Goal: Transaction & Acquisition: Purchase product/service

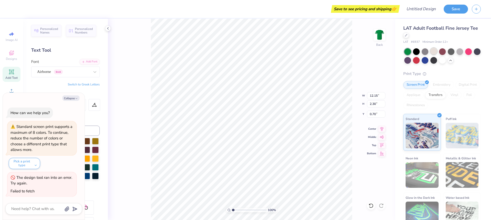
click at [434, 53] on div at bounding box center [433, 51] width 7 height 7
click at [433, 51] on div at bounding box center [433, 51] width 7 height 7
click at [434, 52] on div at bounding box center [433, 51] width 7 height 7
click at [424, 61] on div at bounding box center [424, 59] width 7 height 7
click at [451, 52] on div at bounding box center [450, 51] width 7 height 7
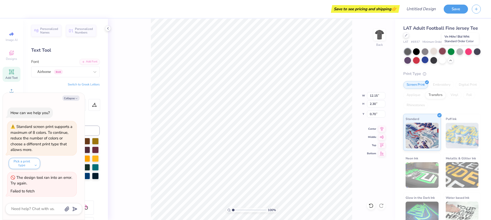
drag, startPoint x: 460, startPoint y: 53, endPoint x: 442, endPoint y: 55, distance: 18.5
click at [460, 53] on div at bounding box center [459, 51] width 7 height 7
click at [426, 52] on div at bounding box center [424, 51] width 7 height 7
click at [408, 62] on div at bounding box center [407, 59] width 7 height 7
click at [478, 52] on div at bounding box center [476, 51] width 7 height 7
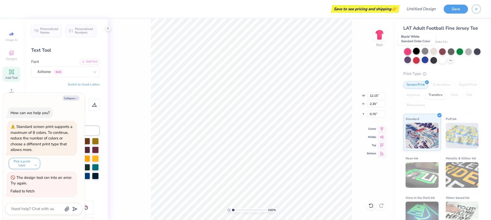
click at [415, 52] on div at bounding box center [416, 51] width 7 height 7
click at [432, 61] on div at bounding box center [433, 59] width 7 height 7
click at [62, 73] on div "Airborne Greek" at bounding box center [64, 72] width 54 height 8
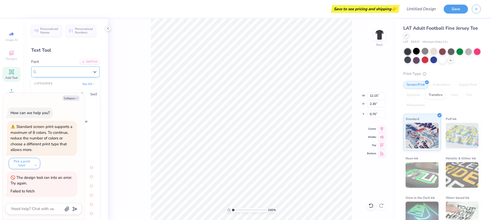
click at [77, 72] on div "Airborne Greek" at bounding box center [63, 72] width 53 height 6
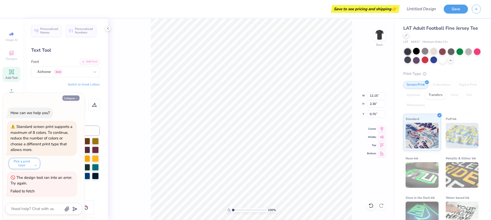
click at [71, 99] on button "Collapse" at bounding box center [70, 97] width 17 height 5
type textarea "x"
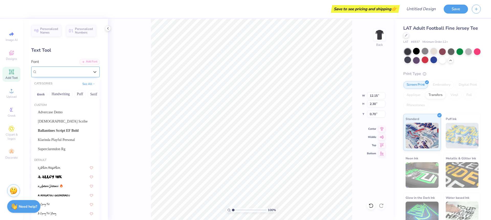
click at [74, 72] on div "Airborne Greek" at bounding box center [64, 72] width 54 height 8
click at [71, 109] on div "Advercase Demo" at bounding box center [65, 112] width 64 height 8
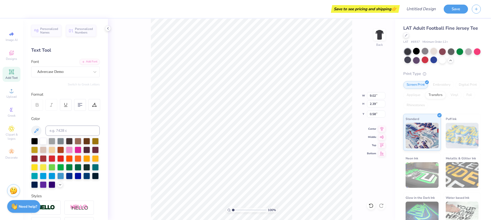
type input "9.02"
type input "2.39"
type input "0.58"
click at [60, 72] on div "Advercase Demo" at bounding box center [64, 72] width 54 height 8
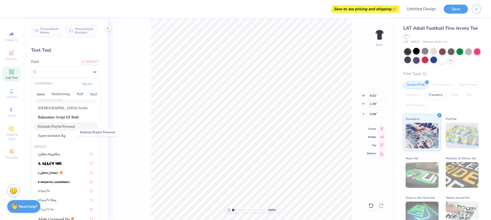
scroll to position [14, 0]
click at [62, 136] on span "Superclarendon Rg" at bounding box center [52, 134] width 28 height 5
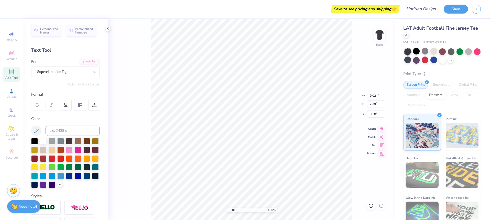
type input "12.97"
type input "2.44"
type input "0.56"
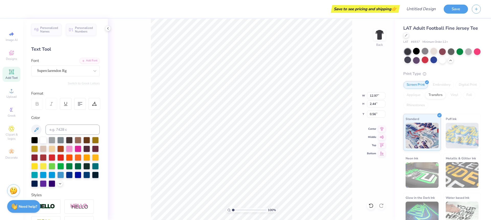
scroll to position [1, 0]
click at [71, 69] on div "Superclarendon Rg" at bounding box center [64, 71] width 54 height 8
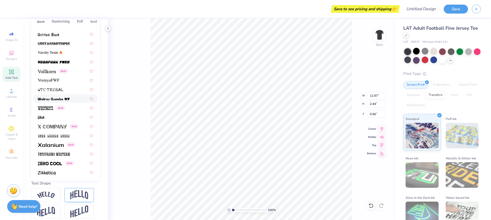
scroll to position [77, 0]
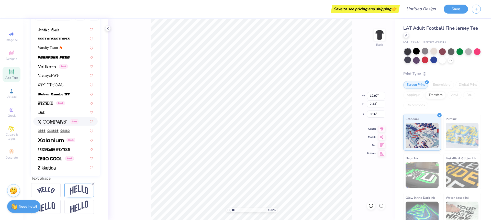
click at [140, 110] on div "100 % Back W 12.97 12.97 " H 2.44 2.44 " Y 0.56 0.56 " Center Middle Top Bottom" at bounding box center [251, 119] width 287 height 201
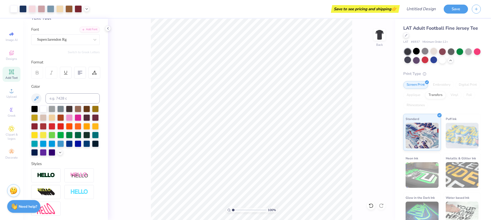
scroll to position [0, 0]
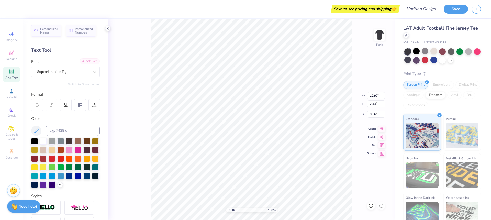
click at [88, 61] on div "Add Font" at bounding box center [89, 61] width 20 height 6
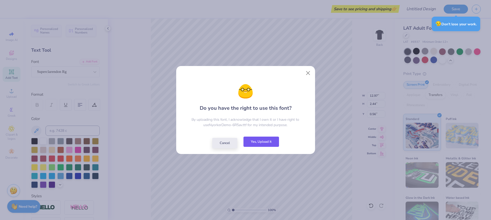
click at [263, 142] on button "Yes, Upload it" at bounding box center [261, 141] width 36 height 10
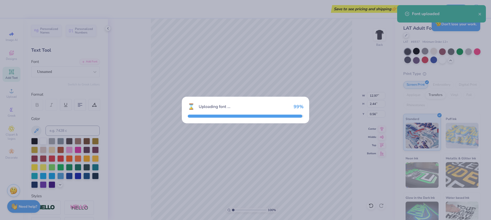
type input "10.64"
type input "2.18"
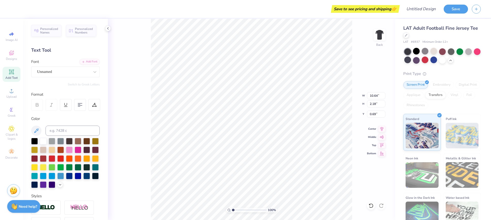
type input "0.50"
type input "8.65"
type input "7.22"
click at [58, 73] on div "Advercase Demo" at bounding box center [64, 72] width 54 height 8
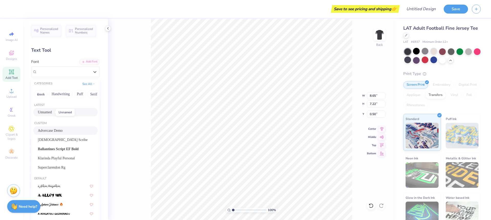
click at [50, 112] on span "Unnamed" at bounding box center [45, 111] width 14 height 5
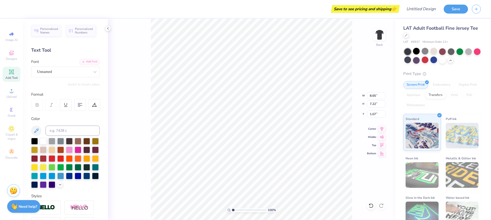
type input "9.27"
type input "6.08"
type input "1.07"
click at [94, 61] on div "Add Font" at bounding box center [89, 61] width 20 height 6
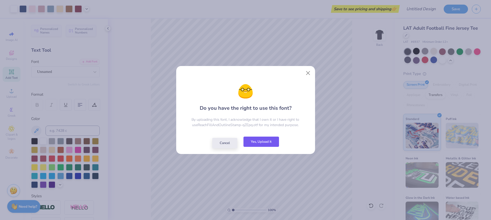
click at [277, 141] on button "Yes, Upload it" at bounding box center [261, 141] width 36 height 10
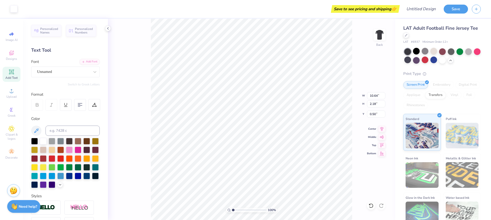
type input "10.64"
type input "2.18"
type input "0.50"
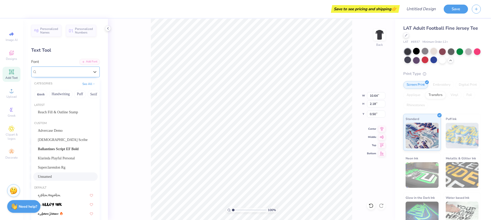
click at [81, 75] on div "Unnamed" at bounding box center [64, 72] width 54 height 8
click at [70, 112] on span "Reach Fill & Outline Stamp" at bounding box center [58, 111] width 40 height 5
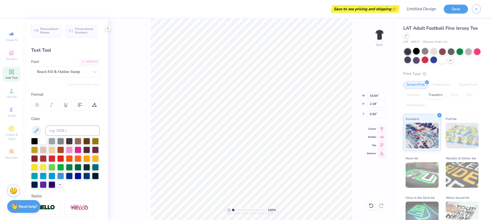
drag, startPoint x: 128, startPoint y: 52, endPoint x: 51, endPoint y: 84, distance: 84.0
click at [128, 52] on div "100 % Back W 10.64 10.64 " H 2.18 2.18 " Y 0.50 0.50 " Center Middle Top Bottom" at bounding box center [251, 119] width 287 height 201
click at [117, 79] on div "100 % Back W 10.64 10.64 " H 2.18 2.18 " Y 0.50 0.50 " Center Middle Top Bottom" at bounding box center [251, 119] width 287 height 201
click at [51, 84] on div "Switch to Greek Letters" at bounding box center [65, 84] width 68 height 4
click at [436, 52] on div at bounding box center [433, 51] width 7 height 7
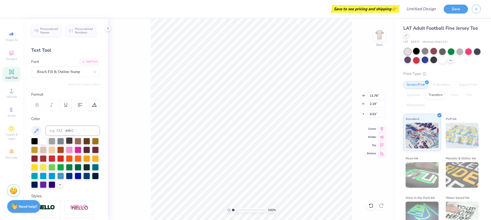
click at [68, 142] on div at bounding box center [69, 140] width 7 height 7
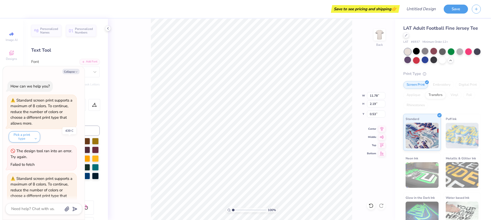
scroll to position [24, 0]
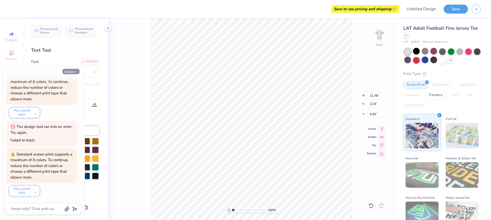
click at [76, 70] on icon "button" at bounding box center [76, 71] width 3 height 3
type textarea "x"
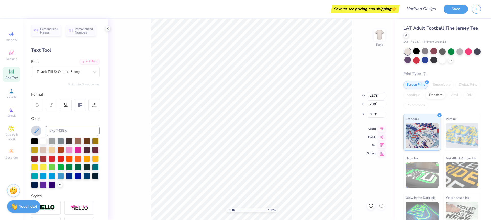
click at [37, 131] on icon at bounding box center [36, 131] width 6 height 6
click at [40, 130] on button at bounding box center [36, 130] width 10 height 10
click at [39, 128] on icon at bounding box center [36, 131] width 6 height 6
type input "0.50"
click at [61, 141] on div at bounding box center [60, 140] width 7 height 7
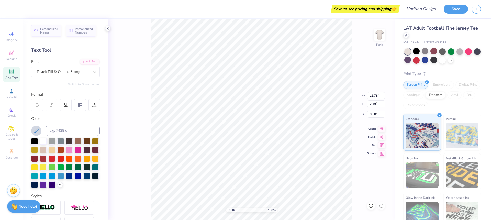
click at [37, 131] on icon at bounding box center [36, 131] width 6 height 6
click at [60, 182] on icon at bounding box center [60, 184] width 4 height 4
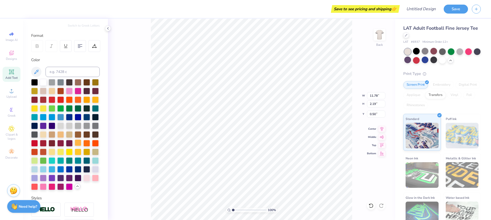
scroll to position [58, 0]
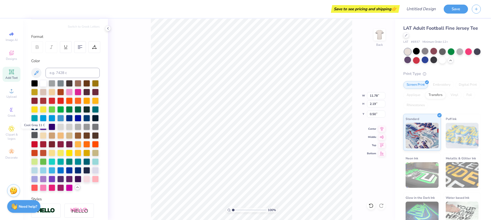
click at [34, 135] on div at bounding box center [34, 135] width 7 height 7
type input "8.12"
type input "5.52"
type input "1.35"
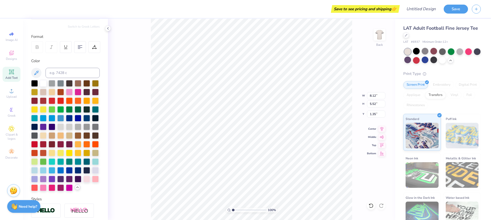
type input "10.35"
type input "7.03"
type input "0.50"
click at [34, 135] on div at bounding box center [34, 135] width 7 height 7
click at [95, 127] on div at bounding box center [95, 126] width 7 height 7
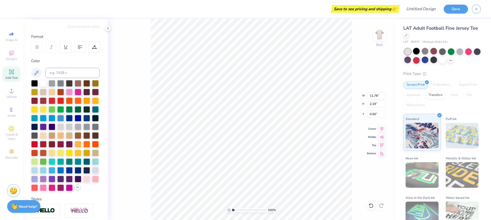
type input "11.78"
type input "2.19"
click at [95, 128] on div at bounding box center [95, 126] width 7 height 7
click at [126, 123] on div "100 % Back W 11.78 11.78 " H 2.19 2.19 " Y 0.50 0.50 " Center Middle Top Bottom" at bounding box center [251, 119] width 287 height 201
click at [126, 123] on div "100 % Back" at bounding box center [251, 119] width 287 height 201
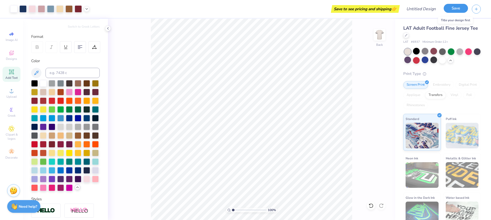
click at [457, 12] on button "Save" at bounding box center [455, 8] width 24 height 9
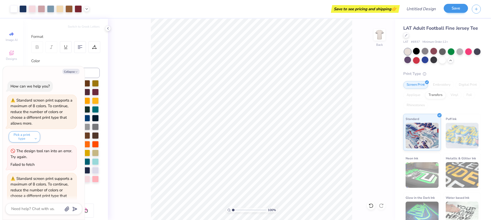
scroll to position [89, 0]
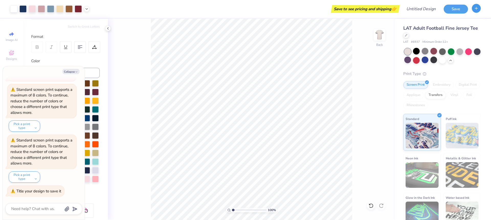
click at [476, 11] on button "button" at bounding box center [475, 8] width 9 height 9
click at [464, 9] on button "Save" at bounding box center [455, 8] width 24 height 9
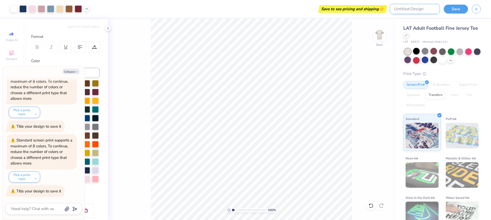
type textarea "x"
click at [422, 9] on input "Design Title" at bounding box center [414, 9] width 50 height 10
type input "R"
type textarea "x"
type input "RI"
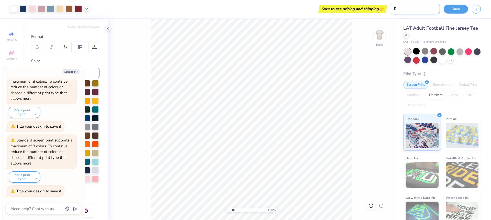
type textarea "x"
type input "RIS"
type textarea "x"
type input "RISE"
type textarea "x"
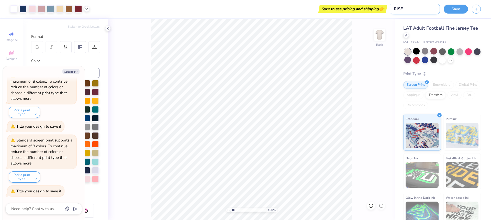
type input "RISE"
type textarea "x"
type input "RISE A"
type textarea "x"
type input "RISE AL"
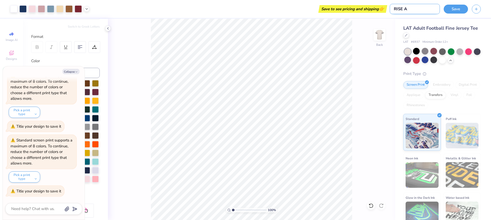
type textarea "x"
type input "RISE ALL"
type textarea "x"
type input "RISE ALL"
type textarea "x"
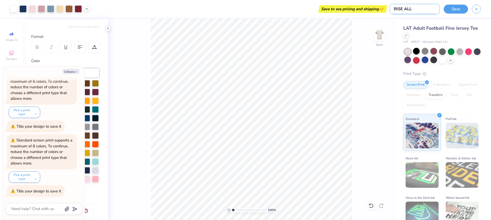
type input "RISE ALL S"
type textarea "x"
type input "RISE ALL ST"
type textarea "x"
type input "RISE ALL S"
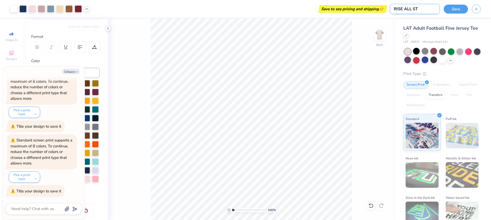
type textarea "x"
type input "RISE ALL St"
type textarea "x"
type input "RISE ALL Sta"
type textarea "x"
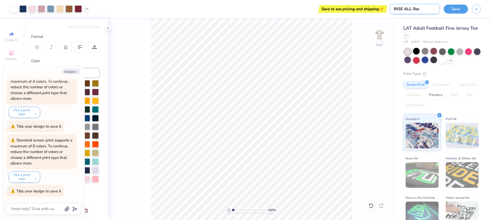
type input "RISE ALL Star"
type textarea "x"
type input "RISE ALL Stars"
type textarea "x"
type input "RISE ALL Stars"
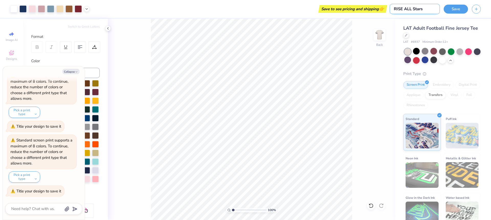
type textarea "x"
type input "RISE ALL Stars J"
type textarea "x"
type input "RISE ALL Stars Je"
type textarea "x"
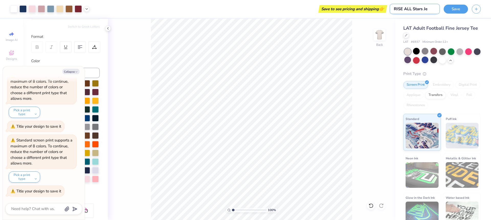
type input "RISE ALL Stars Jer"
type textarea "x"
type input "RISE ALL Stars Jers"
type textarea "x"
type input "RISE ALL Stars Jerse"
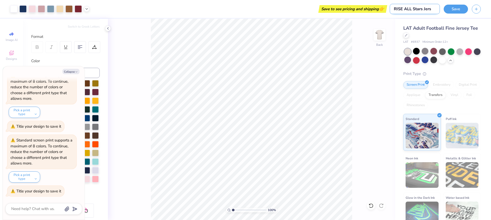
type textarea "x"
type input "RISE ALL Stars Jersey"
type textarea "x"
type input "RISE ALL Stars Jersey"
type textarea "x"
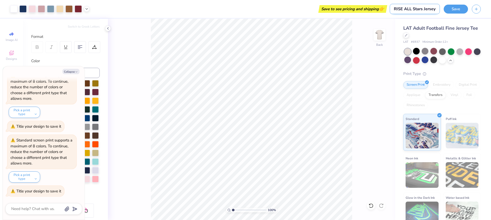
scroll to position [0, 1]
type input "RISE ALL Stars Jersey"
drag, startPoint x: 455, startPoint y: 7, endPoint x: 475, endPoint y: 14, distance: 21.4
click at [455, 7] on button "Save" at bounding box center [455, 9] width 24 height 9
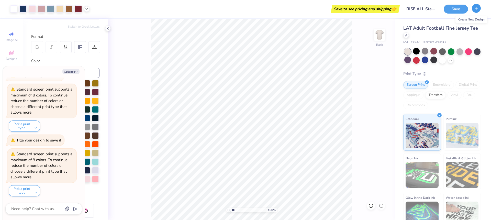
click at [478, 10] on button "button" at bounding box center [475, 8] width 9 height 9
click at [477, 7] on icon "button" at bounding box center [476, 8] width 4 height 4
click at [381, 58] on div "100 % Back" at bounding box center [251, 119] width 287 height 201
click at [459, 7] on button "Save" at bounding box center [455, 8] width 24 height 9
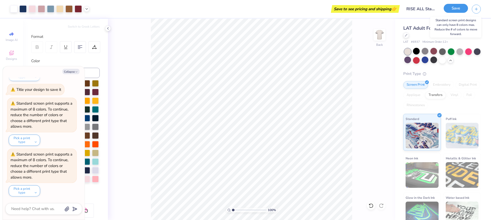
click at [459, 7] on button "Save" at bounding box center [455, 8] width 24 height 9
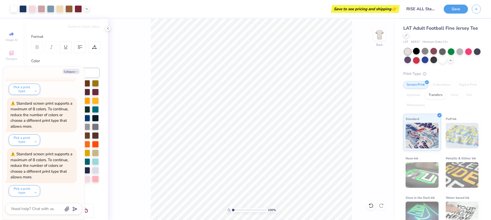
click at [358, 65] on div "100 % Back" at bounding box center [251, 119] width 287 height 201
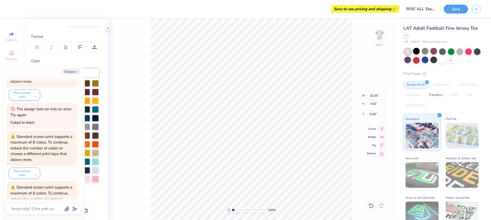
scroll to position [0, 0]
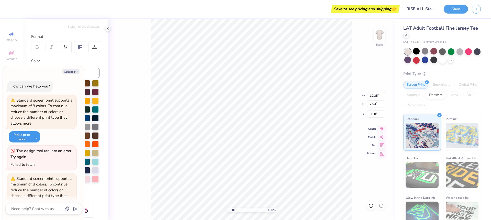
click at [21, 134] on button "Pick a print type" at bounding box center [24, 136] width 31 height 11
click at [67, 70] on button "Collapse" at bounding box center [70, 71] width 17 height 5
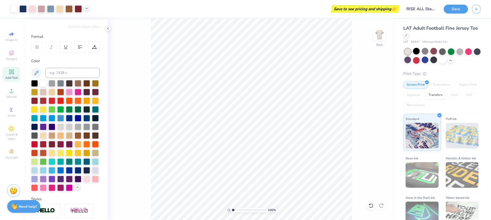
click at [87, 9] on icon at bounding box center [87, 8] width 4 height 4
click at [87, 9] on polyline at bounding box center [87, 8] width 2 height 1
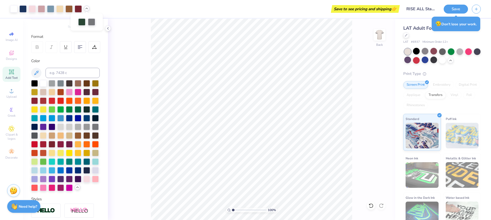
click at [86, 9] on icon at bounding box center [87, 8] width 4 height 4
click at [143, 61] on div "100 % Back" at bounding box center [251, 119] width 287 height 201
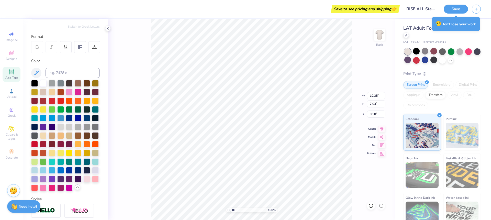
click at [136, 85] on div "100 % Back W 10.35 10.35 " H 7.03 7.03 " Y 0.50 0.50 " Center Middle Top Bottom" at bounding box center [251, 119] width 287 height 201
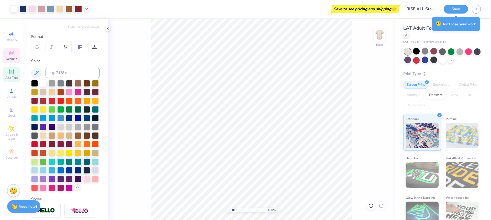
click at [11, 53] on icon at bounding box center [11, 53] width 6 height 6
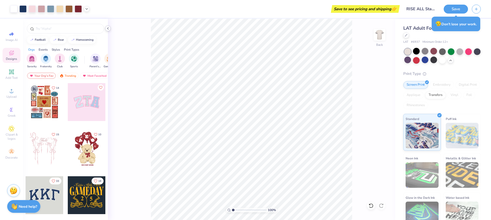
click at [109, 29] on icon at bounding box center [108, 28] width 4 height 4
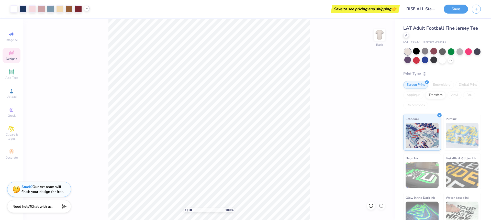
click at [87, 8] on polyline at bounding box center [87, 8] width 2 height 1
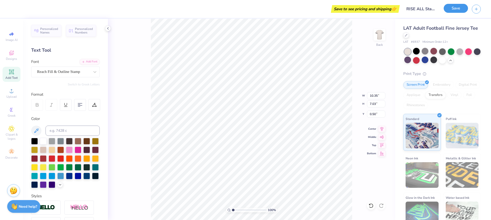
click at [458, 8] on button "Save" at bounding box center [455, 8] width 24 height 9
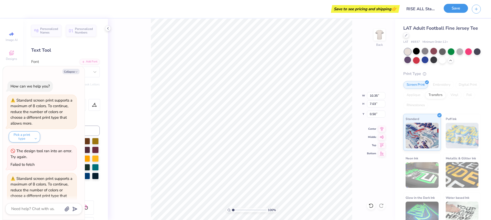
scroll to position [356, 0]
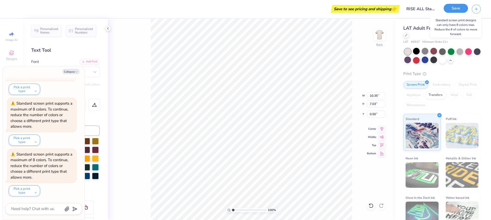
click at [455, 11] on button "Save" at bounding box center [455, 8] width 24 height 9
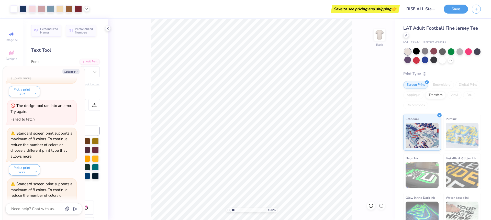
scroll to position [0, 0]
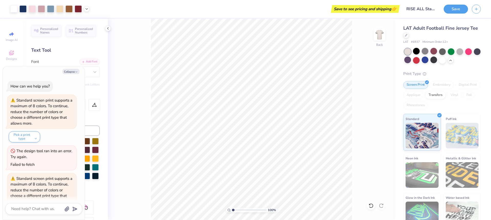
click at [54, 157] on div "The design tool ran into an error. Try again." at bounding box center [41, 153] width 63 height 11
click at [144, 136] on div "100 % Back" at bounding box center [251, 119] width 287 height 201
type textarea "x"
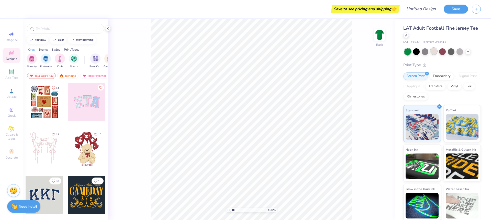
click at [435, 52] on div at bounding box center [433, 51] width 7 height 7
click at [11, 72] on icon at bounding box center [11, 71] width 5 height 5
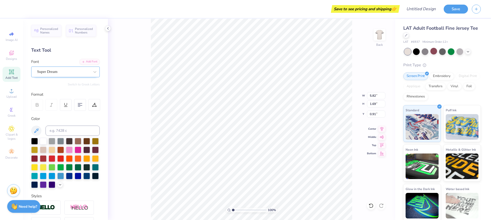
click at [75, 72] on div "Super Dream" at bounding box center [64, 72] width 54 height 8
click at [92, 61] on div "Add Font" at bounding box center [89, 61] width 20 height 6
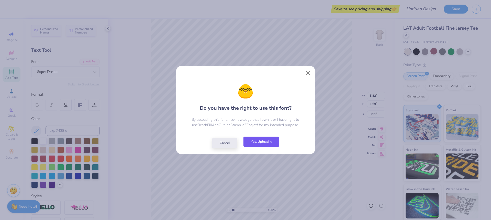
click at [261, 143] on button "Yes, Upload it" at bounding box center [261, 141] width 36 height 10
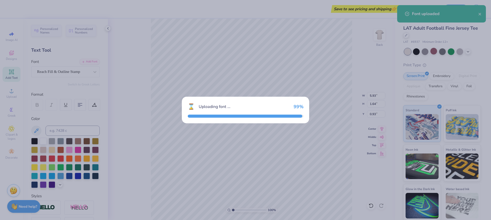
type input "5.93"
type input "1.64"
type input "0.93"
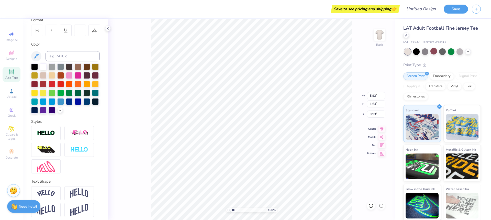
scroll to position [77, 0]
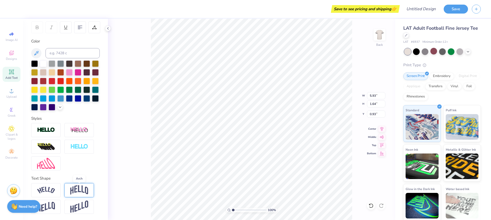
type textarea "RISE ALL STARs"
click at [81, 188] on img at bounding box center [79, 190] width 18 height 10
click at [61, 108] on icon at bounding box center [60, 107] width 4 height 4
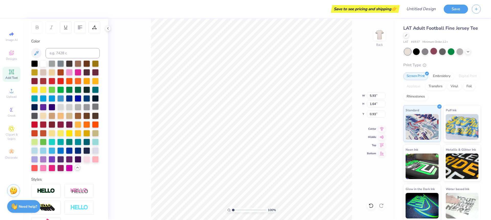
click at [97, 108] on div at bounding box center [95, 106] width 7 height 7
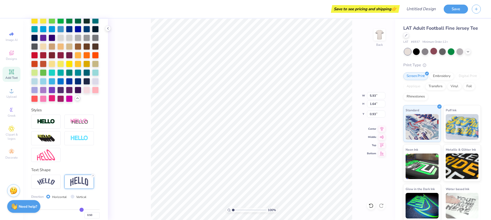
scroll to position [168, 0]
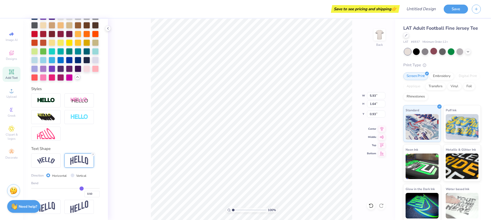
type input "0.49"
type input "0.48"
type input "0.47"
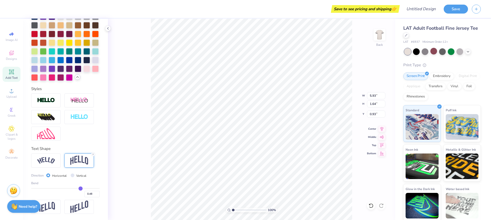
type input "0.47"
type input "0.46"
type input "0.44"
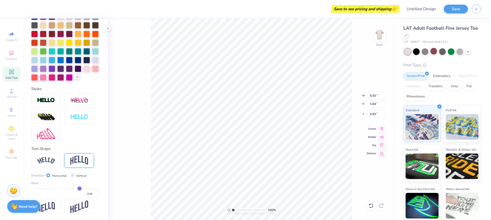
type input "0.4"
type input "0.40"
type input "0.37"
type input "0.33"
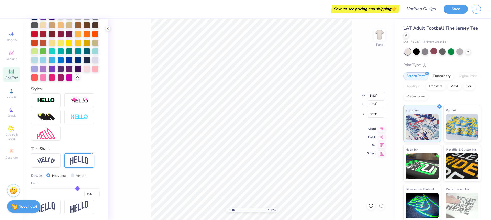
type input "0.33"
type input "0.32"
type input "0.31"
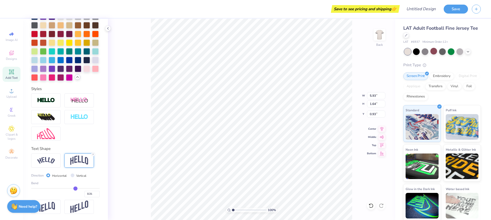
type input "0.3"
type input "0.30"
type input "0.29"
type input "0.28"
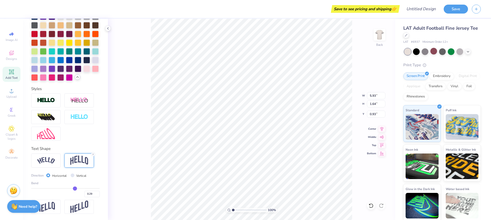
type input "0.28"
type input "0.27"
type input "0.26"
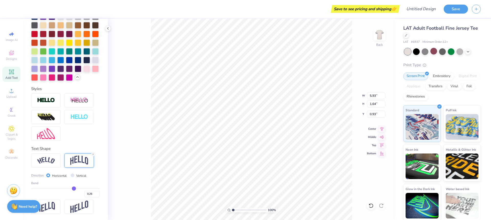
type input "0.24"
type input "0.23"
type input "0.22"
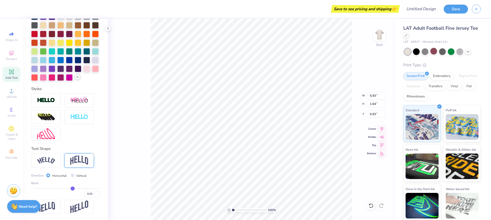
type input "0.22"
type input "0.21"
type input "0.2"
type input "0.20"
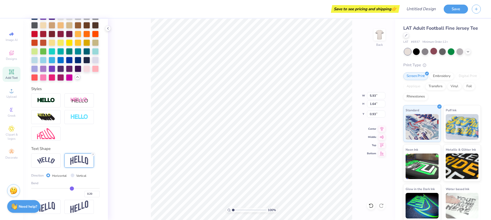
type input "0.19"
type input "0.18"
type input "0.17"
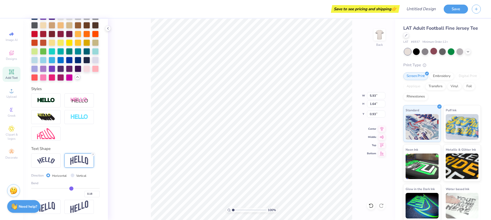
type input "0.17"
type input "0.16"
type input "0.15"
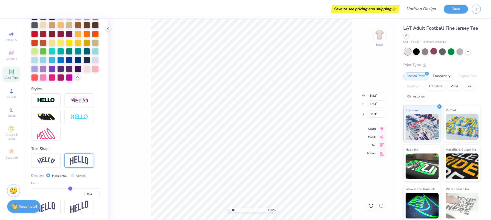
drag, startPoint x: 81, startPoint y: 189, endPoint x: 70, endPoint y: 189, distance: 10.7
click at [70, 189] on input "range" at bounding box center [65, 188] width 68 height 1
type input "0.14"
type input "0.13"
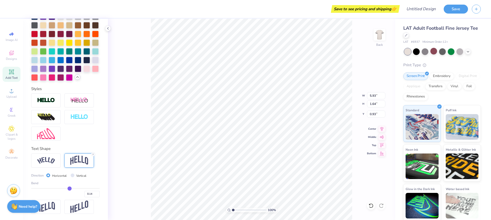
type input "0.13"
type input "0.12"
type input "0.13"
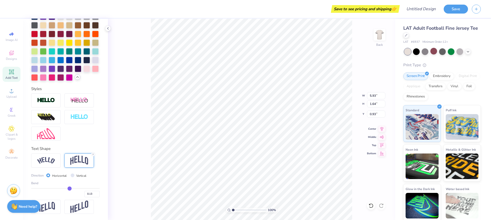
type input "0.14"
type input "0.15"
type input "0.16"
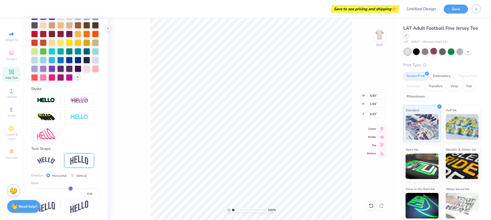
type input "0.16"
type input "0.17"
click at [71, 189] on input "range" at bounding box center [65, 188] width 68 height 1
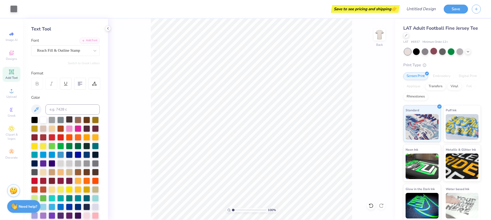
scroll to position [0, 0]
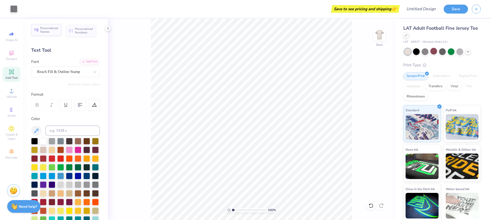
click at [48, 33] on span "Personalized Names" at bounding box center [49, 29] width 18 height 7
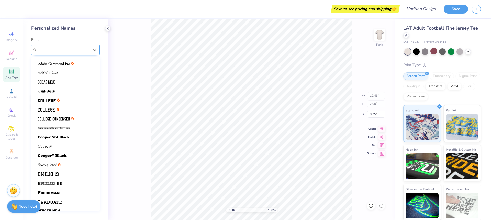
click at [57, 50] on div "Varsity Team" at bounding box center [64, 50] width 54 height 8
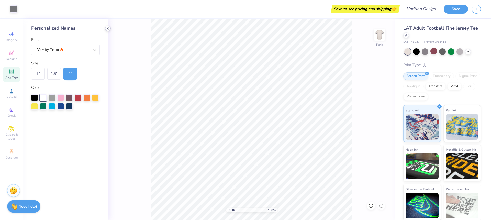
click at [108, 28] on icon at bounding box center [108, 28] width 4 height 4
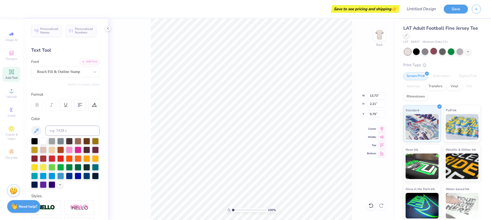
click at [53, 93] on div "Format" at bounding box center [65, 94] width 69 height 6
click at [11, 73] on icon at bounding box center [11, 72] width 4 height 4
type textarea "25"
click at [67, 72] on div "Super Dream" at bounding box center [64, 72] width 54 height 8
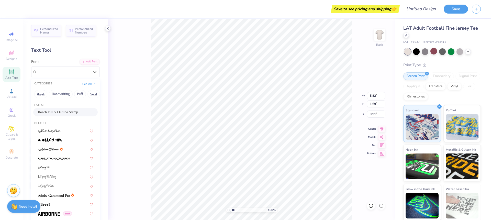
click at [65, 113] on span "Reach Fill & Outline Stamp" at bounding box center [58, 111] width 40 height 5
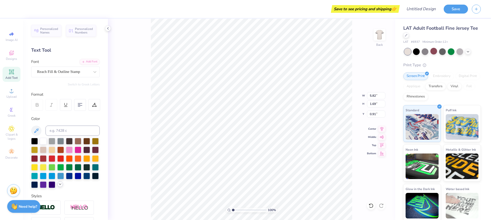
click at [60, 184] on polyline at bounding box center [60, 183] width 2 height 1
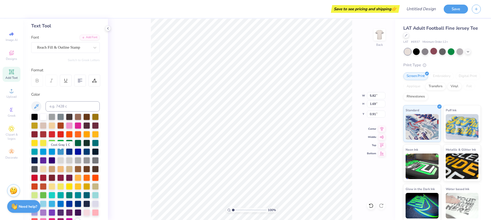
scroll to position [30, 0]
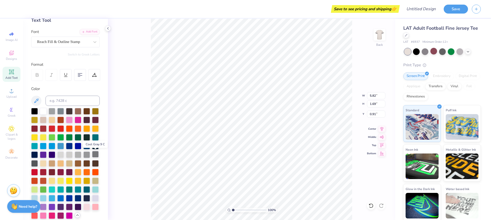
click at [93, 153] on div at bounding box center [95, 154] width 7 height 7
type input "2.40"
type input "1.63"
type input "0.71"
type input "7.91"
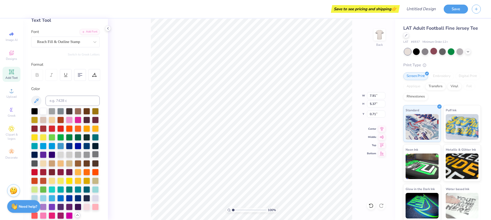
type input "5.37"
type input "0.74"
type input "10.63"
type input "7.22"
type input "0.50"
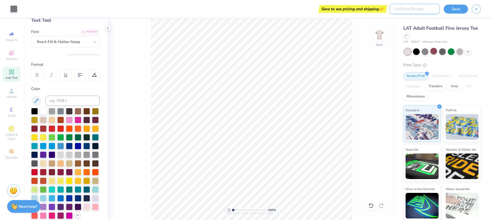
click at [421, 8] on input "Design Title" at bounding box center [414, 9] width 50 height 10
type input "RISE All Stars Jersey Tee"
click at [464, 8] on button "Save" at bounding box center [455, 8] width 24 height 9
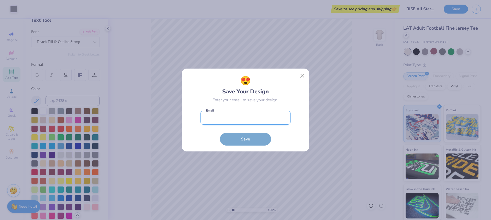
click at [229, 119] on input "email" at bounding box center [245, 118] width 90 height 14
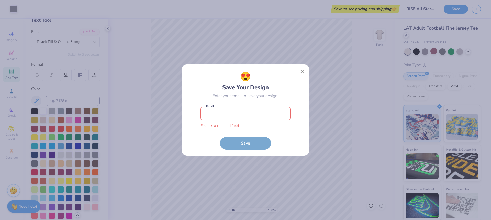
type input "renee.parham@risere.com"
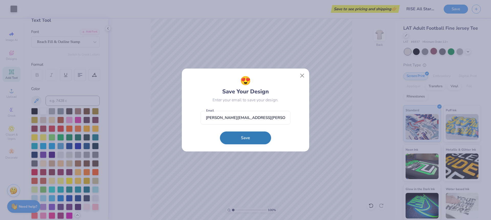
click at [252, 140] on button "Save" at bounding box center [245, 137] width 51 height 13
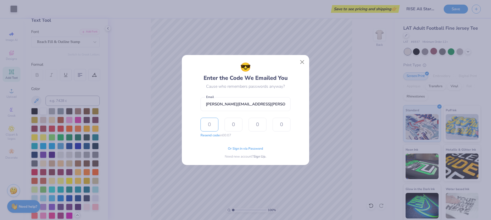
type input "2"
type input "1"
type input "0"
type input "5"
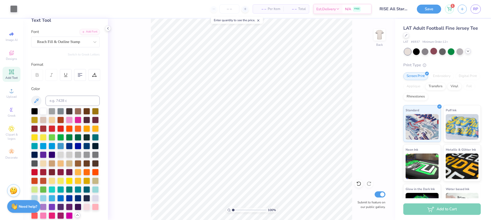
click at [467, 52] on icon at bounding box center [468, 51] width 4 height 4
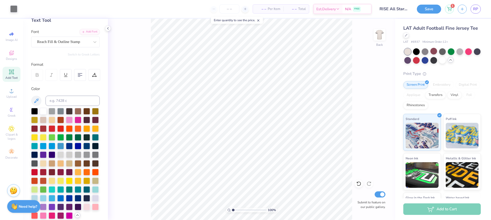
click at [436, 206] on div "Add to Cart" at bounding box center [441, 208] width 77 height 11
click at [438, 207] on div "Add to Cart" at bounding box center [441, 208] width 77 height 11
click at [231, 8] on input "number" at bounding box center [229, 8] width 20 height 9
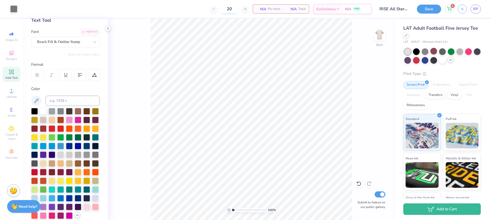
drag, startPoint x: 231, startPoint y: 7, endPoint x: 219, endPoint y: 7, distance: 12.8
click at [219, 7] on input "20" at bounding box center [229, 8] width 20 height 9
type input "20"
click at [328, 10] on span "Est. Delivery" at bounding box center [325, 9] width 19 height 5
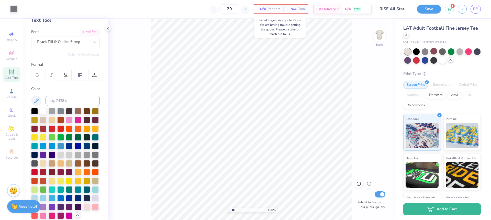
click at [275, 9] on span "Per Item" at bounding box center [274, 8] width 13 height 5
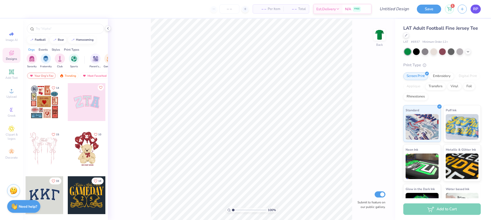
click at [476, 10] on span "RP" at bounding box center [475, 9] width 5 height 6
click at [430, 50] on div at bounding box center [433, 51] width 7 height 7
click at [14, 71] on icon at bounding box center [11, 72] width 6 height 6
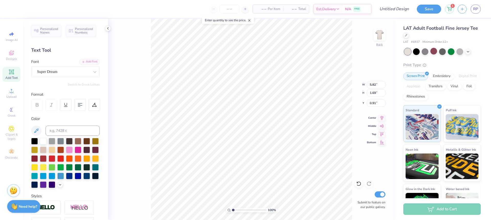
scroll to position [0, 1]
type textarea "RISE All Stars"
click at [87, 63] on div "Add Font" at bounding box center [89, 61] width 20 height 6
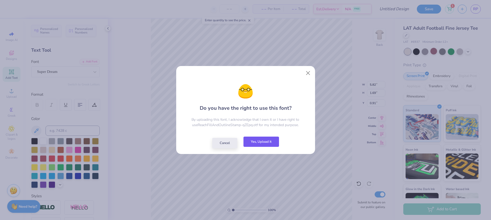
type input "15.78"
type input "1.75"
type input "0.88"
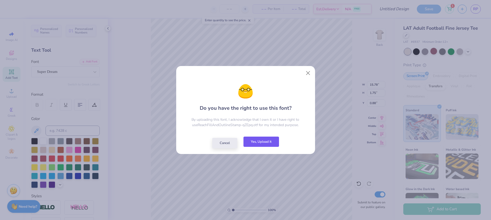
click at [261, 141] on button "Yes, Upload it" at bounding box center [261, 141] width 36 height 10
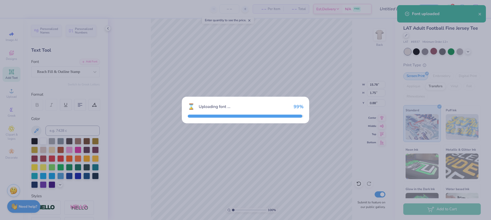
type input "16.07"
type input "1.51"
type input "0.99"
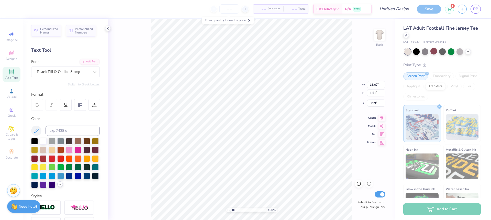
click at [60, 186] on div at bounding box center [60, 184] width 6 height 6
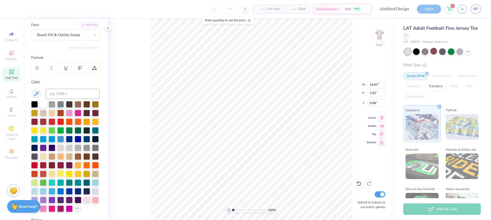
scroll to position [40, 0]
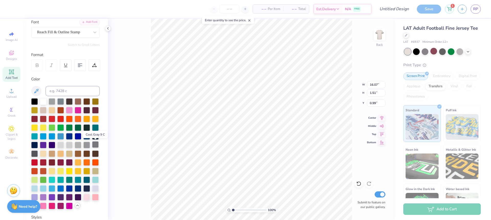
click at [93, 145] on div at bounding box center [95, 144] width 7 height 7
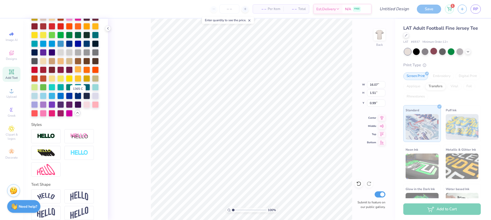
scroll to position [138, 0]
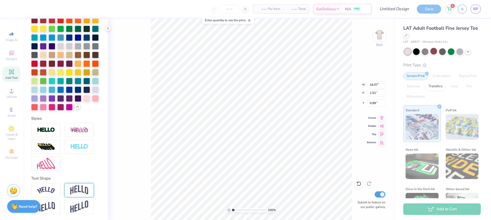
click at [73, 192] on img at bounding box center [79, 190] width 18 height 10
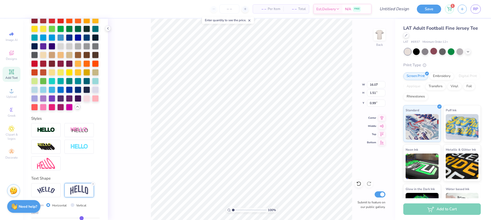
type input "8.09"
type input "2.44"
type input "0.53"
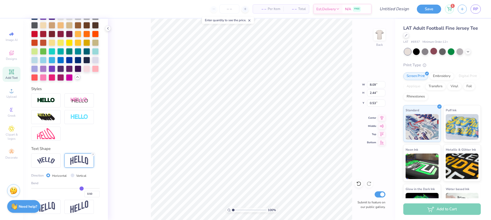
type input "0.48"
type input "0.44"
type input "0.38"
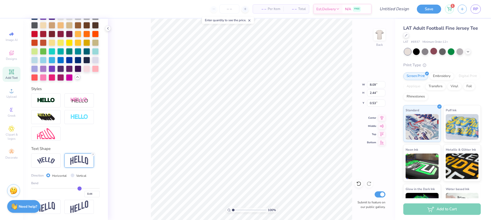
type input "0.38"
type input "0.28"
type input "0.19"
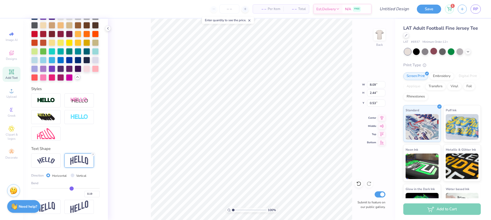
type input "0.1"
type input "0.10"
type input "0.05"
type input "0.01"
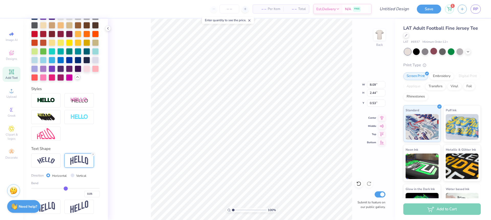
type input "0.01"
type input "-0.01"
type input "-0.03"
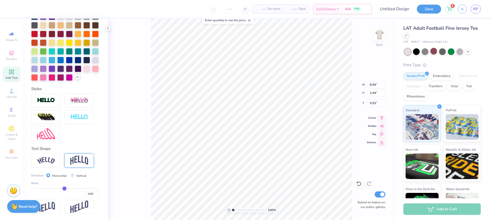
type input "-0.04"
type input "-0.05"
type input "-0.07"
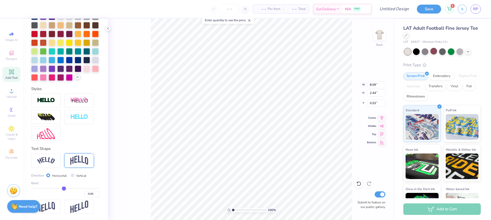
type input "-0.07"
type input "-0.08"
type input "-0.09"
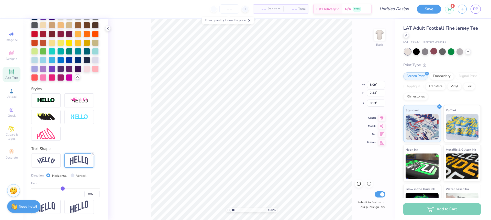
type input "-0.11"
type input "-0.12"
type input "-0.14"
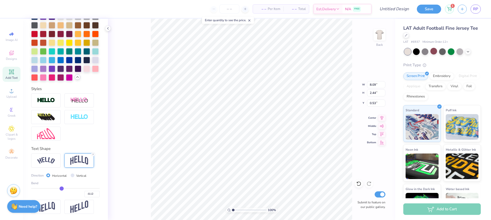
type input "-0.14"
type input "-0.17"
type input "-0.18"
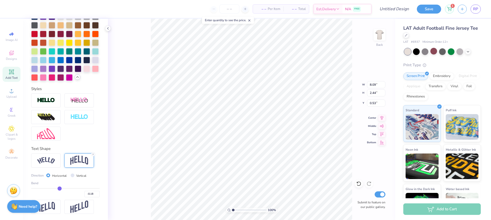
type input "-0.19"
type input "-0.2"
type input "-0.20"
type input "-0.21"
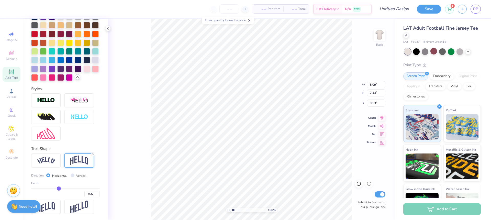
type input "-0.21"
type input "-0.22"
drag, startPoint x: 81, startPoint y: 188, endPoint x: 58, endPoint y: 189, distance: 23.3
type input "-0.22"
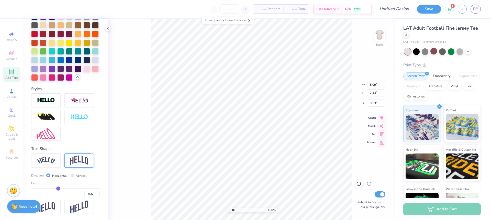
click at [58, 189] on input "range" at bounding box center [65, 188] width 68 height 1
type input "1.47"
type input "1.02"
type input "-0.21"
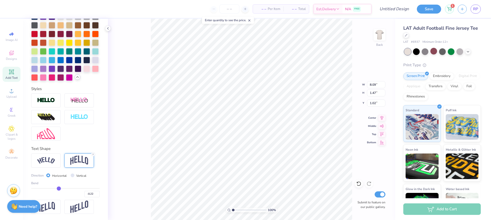
type input "-0.21"
type input "-0.2"
type input "-0.20"
type input "-0.18"
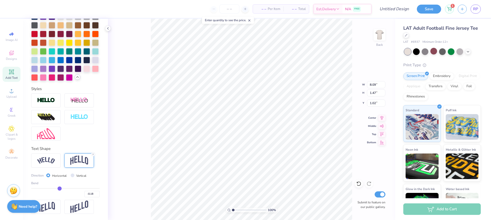
type input "-0.14"
type input "-0.11"
type input "-0.09"
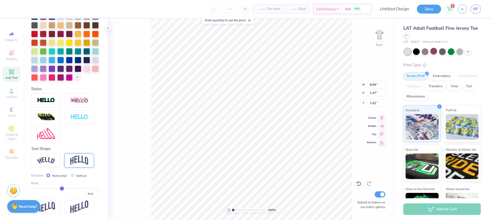
type input "-0.09"
type input "-0.08"
type input "-0.07"
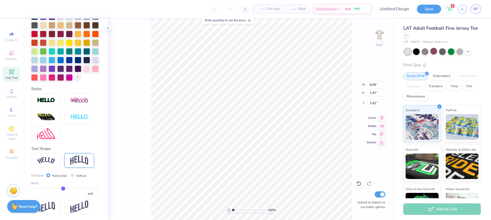
type input "-0.06"
type input "-0.04"
type input "-0.02"
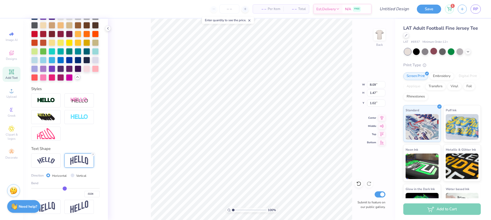
type input "-0.02"
type input "0"
type input "0.00"
type input "0.01"
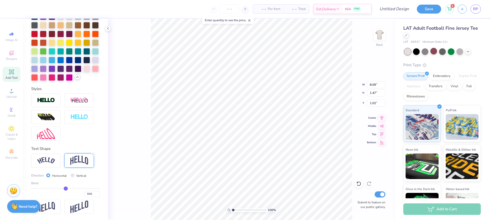
type input "0.02"
type input "0.04"
drag, startPoint x: 58, startPoint y: 189, endPoint x: 66, endPoint y: 189, distance: 8.2
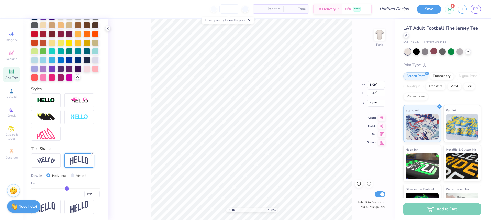
type input "0.04"
click at [66, 189] on input "range" at bounding box center [65, 188] width 68 height 1
type input "0.89"
type input "1.31"
type input "0.05"
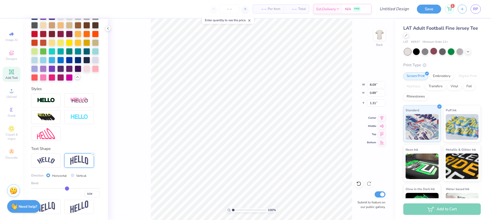
type input "0.05"
type input "0.07"
type input "0.08"
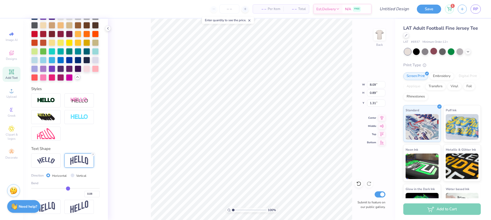
type input "0.09"
type input "0.11"
type input "0.12"
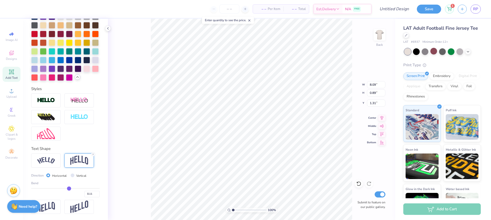
type input "0.12"
type input "0.13"
drag, startPoint x: 67, startPoint y: 189, endPoint x: 70, endPoint y: 189, distance: 2.6
click at [70, 189] on input "range" at bounding box center [65, 188] width 68 height 1
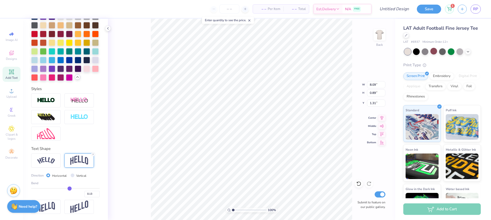
drag, startPoint x: 70, startPoint y: 189, endPoint x: 76, endPoint y: 189, distance: 6.6
type input "0.34"
click at [76, 189] on input "range" at bounding box center [65, 188] width 68 height 1
type input "0.34"
type input "1.18"
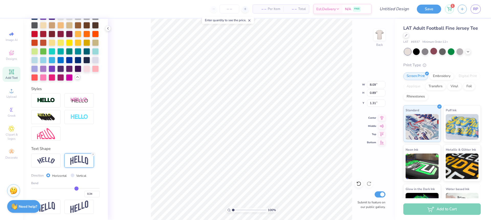
type input "1.16"
type input "1.87"
type input "0.82"
type input "0.33"
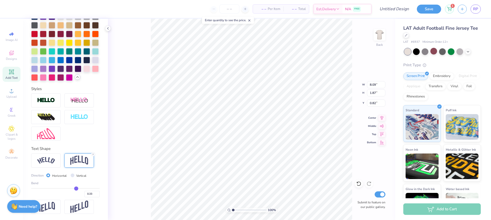
type input "0.32"
type input "0.3"
type input "0.30"
type input "0.29"
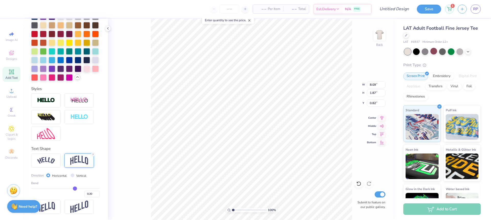
type input "0.29"
type input "0.28"
type input "0.27"
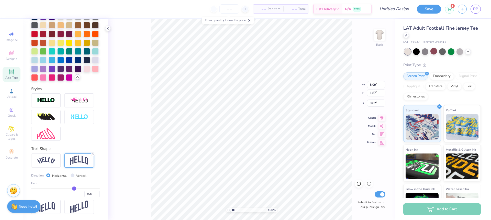
type input "0.26"
type input "0.25"
drag, startPoint x: 76, startPoint y: 189, endPoint x: 73, endPoint y: 189, distance: 2.8
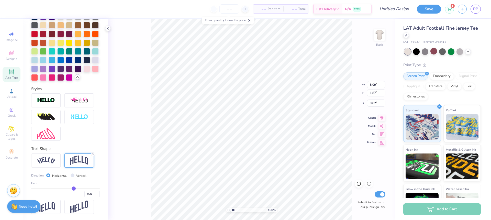
type input "0.25"
click at [73, 189] on input "range" at bounding box center [65, 188] width 68 height 1
type input "1.57"
type input "0.97"
type input "11.76"
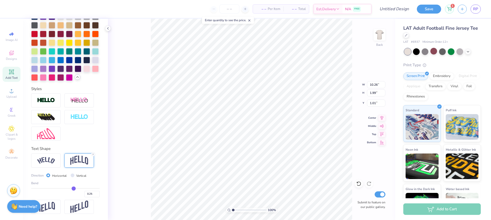
type input "2.28"
type input "0.72"
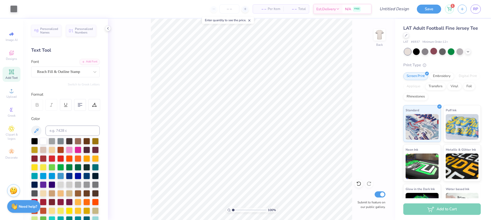
click at [11, 74] on icon at bounding box center [11, 71] width 5 height 5
type textarea "25"
click at [51, 75] on div at bounding box center [63, 71] width 53 height 7
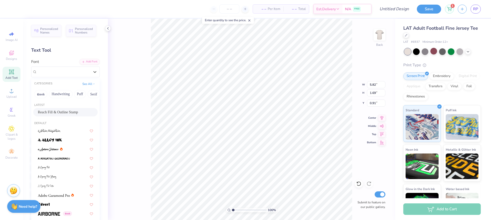
click at [62, 113] on span "Reach Fill & Outline Stamp" at bounding box center [58, 111] width 40 height 5
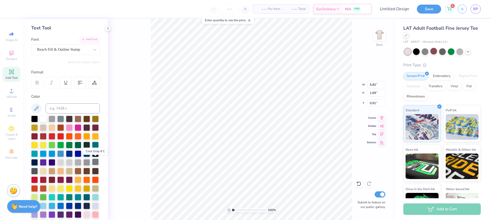
click at [97, 161] on div at bounding box center [95, 161] width 7 height 7
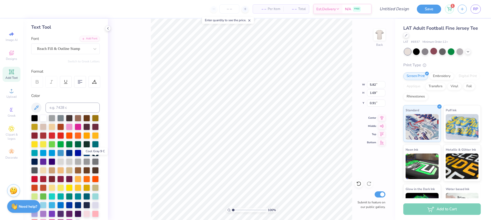
scroll to position [23, 0]
click at [250, 20] on icon at bounding box center [249, 21] width 4 height 4
click at [392, 11] on input "Design Title" at bounding box center [394, 9] width 38 height 10
type input "2.40"
type input "1.63"
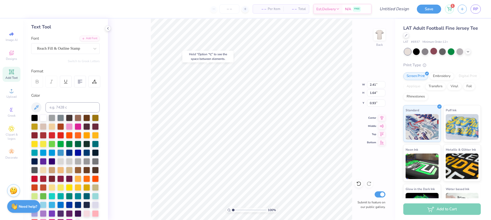
type input "0.50"
type input "7.27"
type input "4.94"
type input "9.96"
type input "6.76"
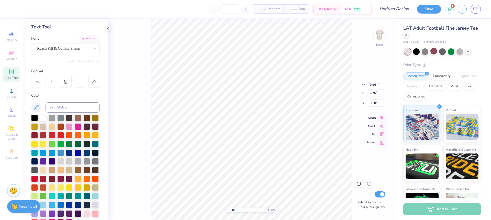
type input "10.88"
type input "7.39"
click at [401, 10] on input "Design Title" at bounding box center [388, 9] width 50 height 10
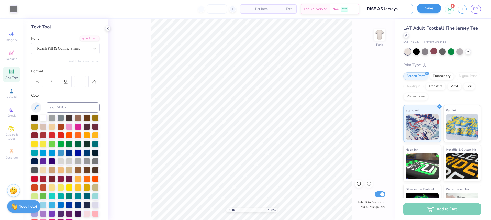
type input "RISE AS Jerseys"
drag, startPoint x: 423, startPoint y: 7, endPoint x: 374, endPoint y: 77, distance: 85.1
click at [423, 7] on button "Save" at bounding box center [428, 9] width 24 height 9
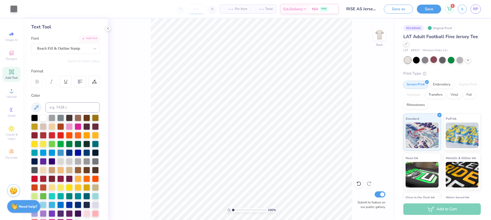
click at [193, 7] on input "number" at bounding box center [196, 8] width 20 height 9
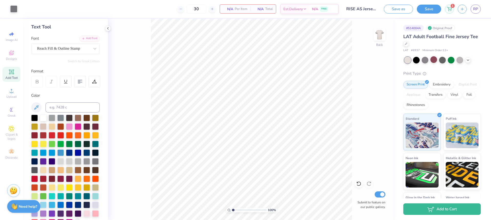
type input "30"
drag, startPoint x: 248, startPoint y: 7, endPoint x: 246, endPoint y: 9, distance: 3.1
click at [248, 7] on div "N/A Per Item" at bounding box center [235, 9] width 30 height 9
click at [447, 11] on div "1" at bounding box center [449, 8] width 9 height 9
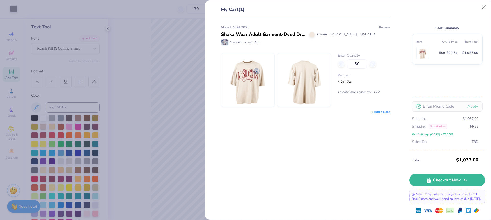
click at [388, 27] on button "Remove" at bounding box center [383, 27] width 11 height 5
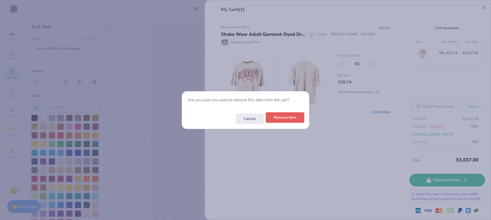
click at [291, 119] on button "Remove Item" at bounding box center [284, 117] width 39 height 10
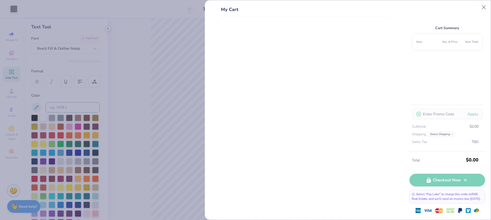
click at [167, 114] on div "My Cart Cart Summary Item Qty. & Price Item Total Apply Subtotal $0.00 Shipping…" at bounding box center [245, 110] width 491 height 220
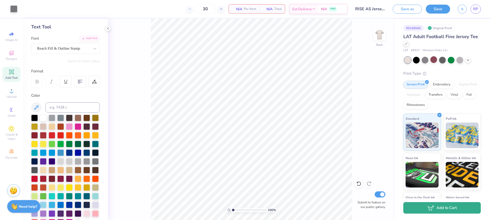
click at [429, 209] on icon "button" at bounding box center [430, 208] width 7 height 6
click at [449, 210] on button "Add to Cart" at bounding box center [441, 207] width 77 height 11
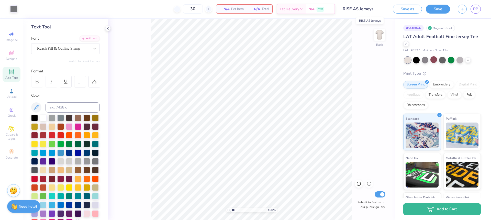
click at [373, 11] on input "RISE AS Jerseys" at bounding box center [364, 9] width 50 height 10
click at [434, 6] on button "Save" at bounding box center [437, 8] width 24 height 9
click at [480, 9] on link "RP" at bounding box center [475, 9] width 10 height 9
click at [473, 8] on span "RP" at bounding box center [475, 9] width 5 height 6
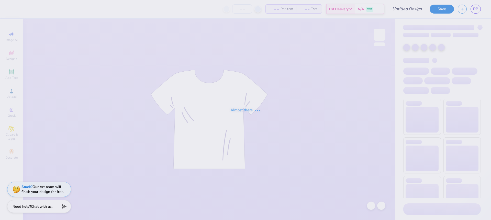
type input "RISE AS Jerseys"
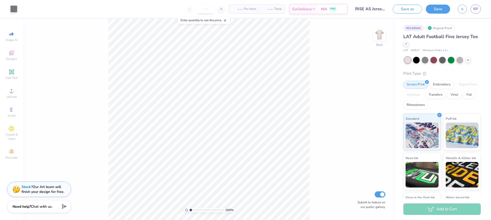
click at [210, 9] on input "number" at bounding box center [205, 8] width 20 height 9
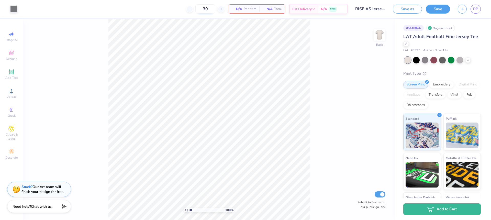
type input "30"
click at [331, 171] on div "100 % Back Submit to feature on our public gallery." at bounding box center [209, 119] width 372 height 201
click at [328, 160] on div "100 % Back Submit to feature on our public gallery." at bounding box center [209, 119] width 372 height 201
click at [442, 28] on div "Original Proof" at bounding box center [440, 28] width 29 height 6
click at [420, 28] on div "# 514004A" at bounding box center [413, 28] width 20 height 6
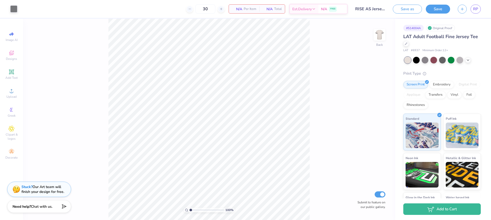
click at [87, 45] on div "100 % Back Submit to feature on our public gallery." at bounding box center [209, 119] width 372 height 201
drag, startPoint x: 447, startPoint y: 218, endPoint x: 450, endPoint y: 211, distance: 7.7
click at [447, 218] on div "Add to Cart" at bounding box center [443, 209] width 96 height 22
click at [449, 210] on button "Add to Cart" at bounding box center [441, 207] width 77 height 11
click at [199, 11] on input "30" at bounding box center [205, 8] width 20 height 9
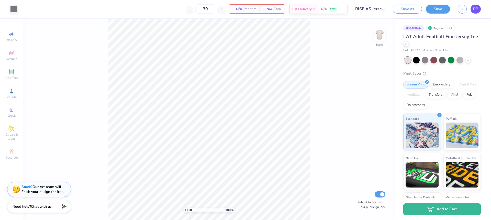
click at [476, 9] on span "RP" at bounding box center [475, 9] width 5 height 6
